Goal: Check status

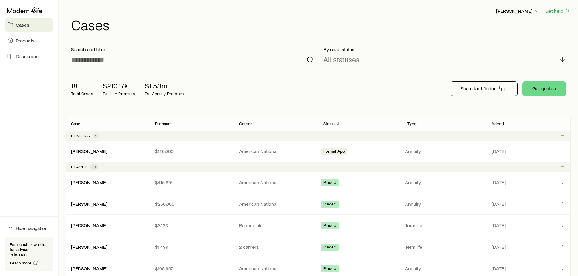
scroll to position [30, 0]
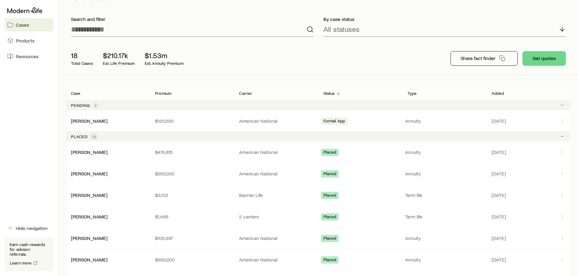
click at [94, 103] on span "1" at bounding box center [96, 106] width 6 height 6
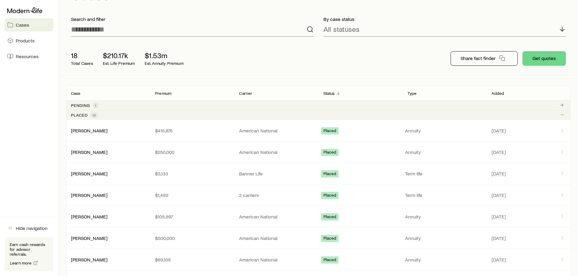
click at [79, 103] on div "Pending 1" at bounding box center [85, 106] width 28 height 6
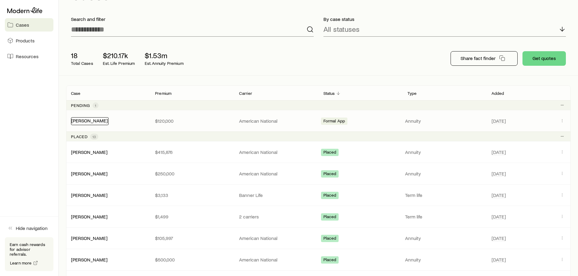
click at [95, 120] on link "[PERSON_NAME]" at bounding box center [89, 121] width 36 height 6
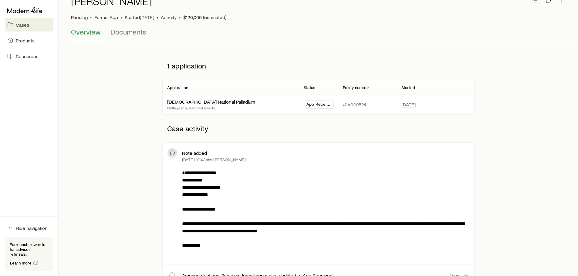
scroll to position [4, 0]
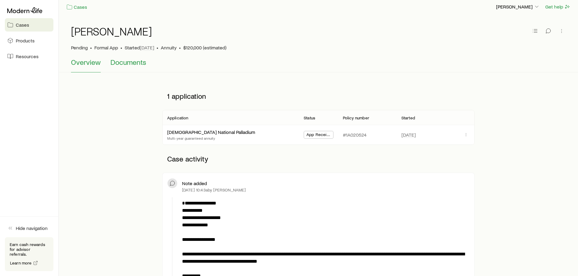
click at [133, 61] on span "Documents" at bounding box center [128, 62] width 36 height 8
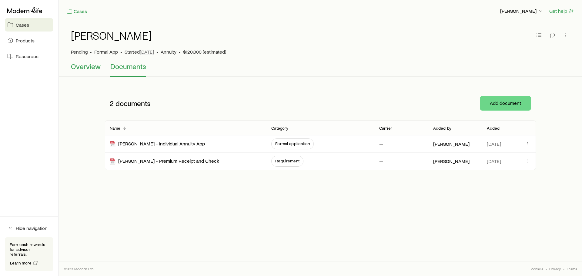
click at [83, 62] on span "Overview" at bounding box center [86, 66] width 30 height 8
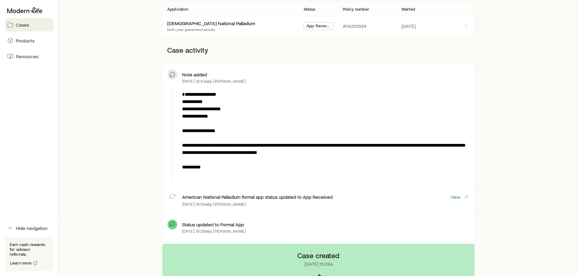
scroll to position [121, 0]
